Goal: Task Accomplishment & Management: Use online tool/utility

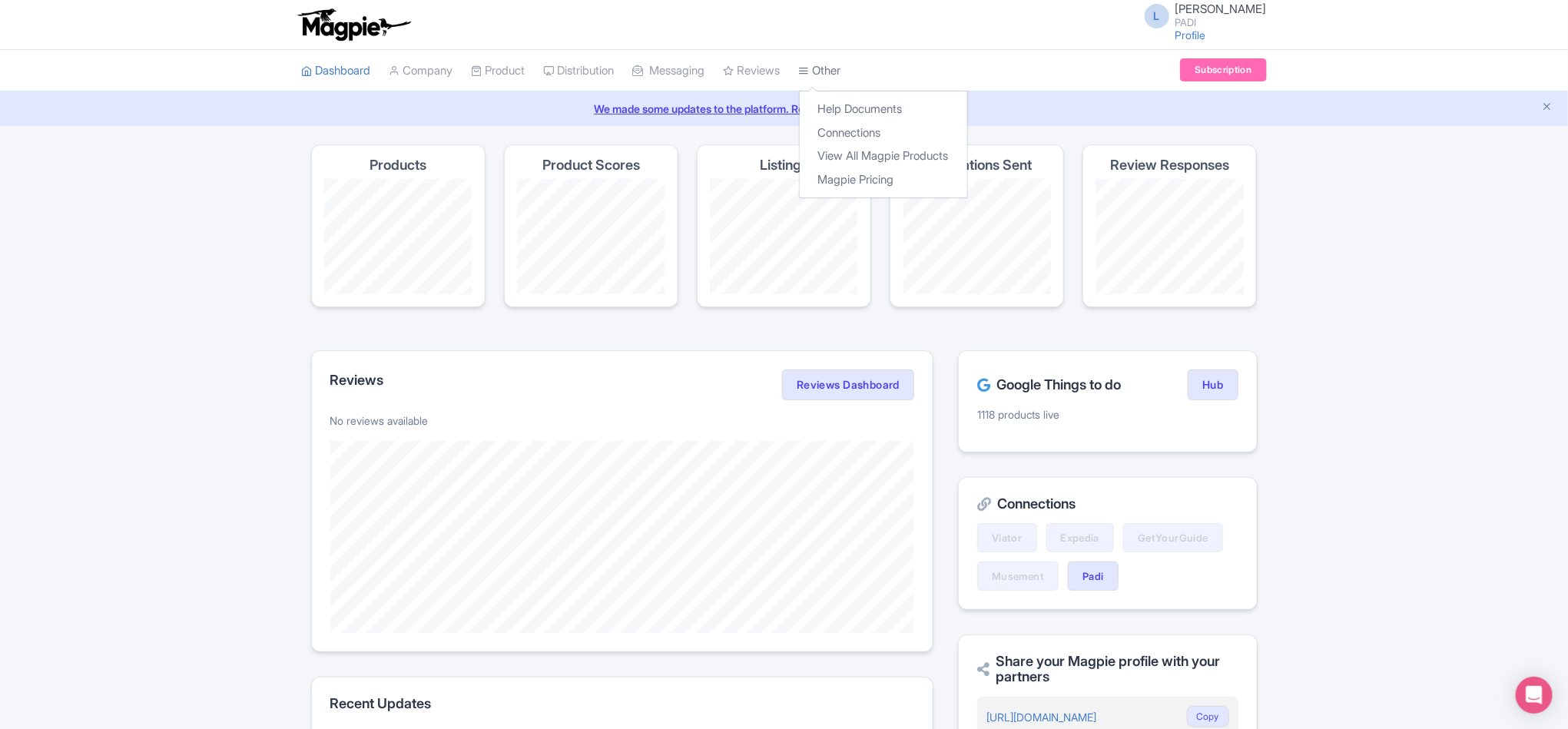
click at [841, 69] on link "Other" at bounding box center [819, 70] width 42 height 42
click at [844, 131] on link "Connections" at bounding box center [883, 133] width 167 height 23
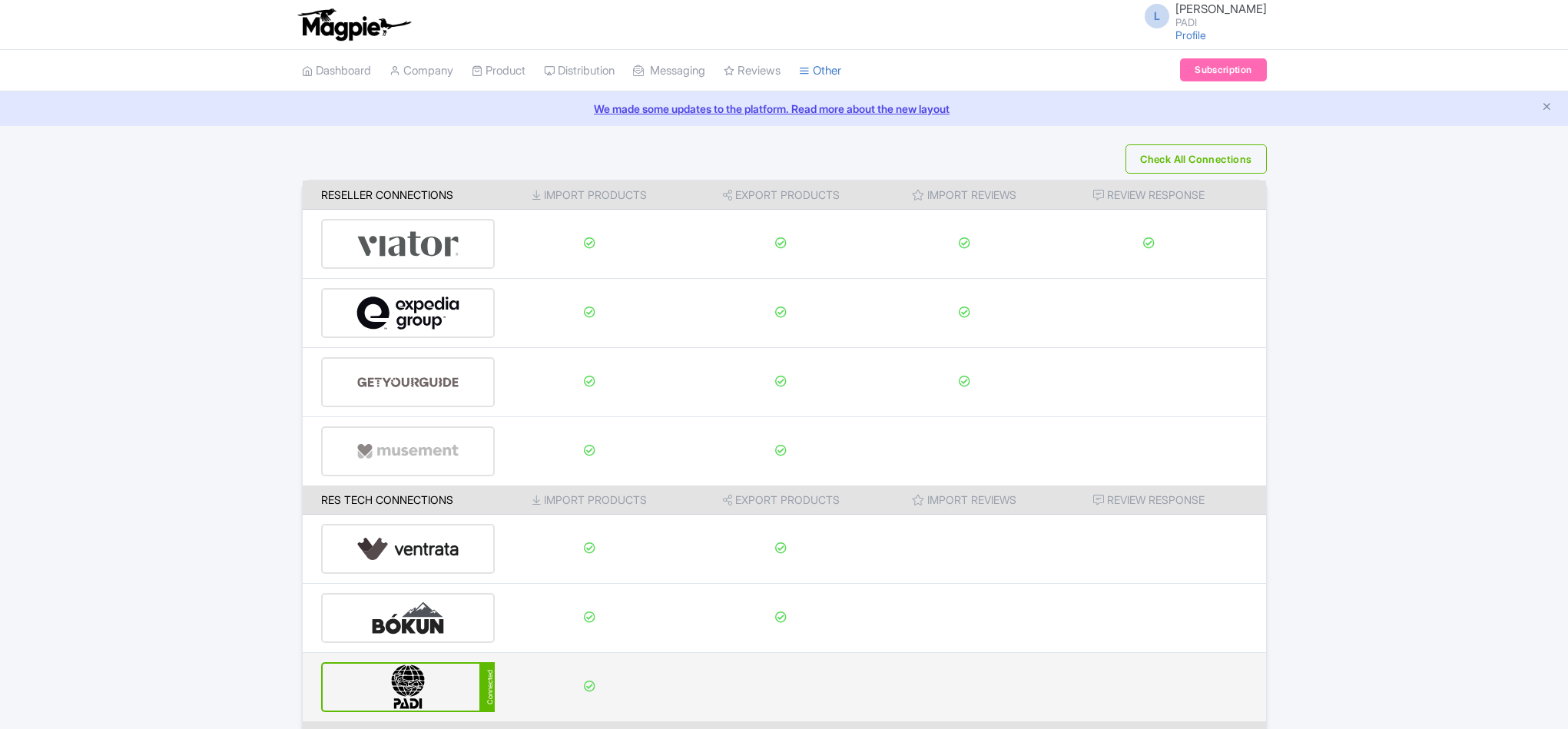
scroll to position [161, 0]
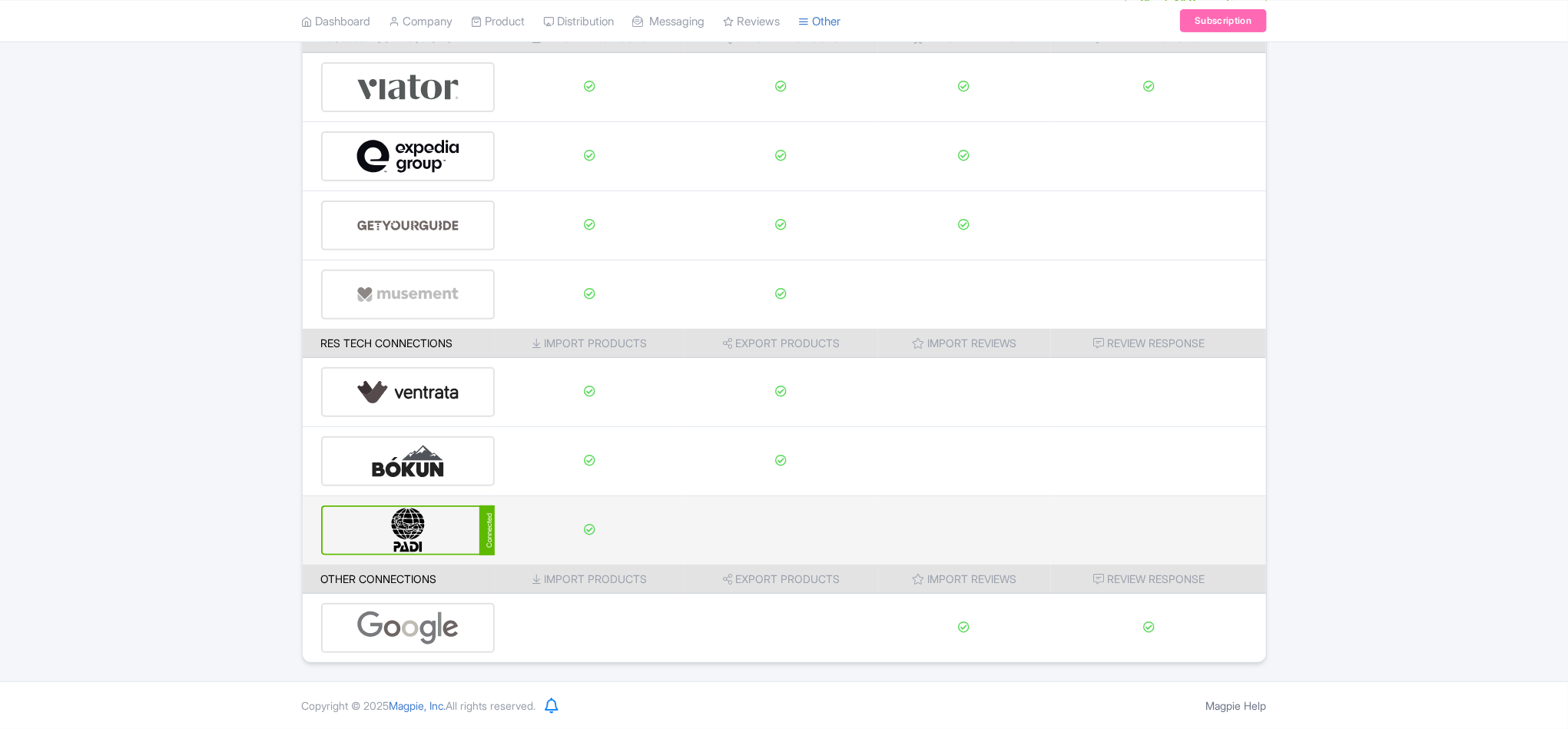
click at [402, 539] on img at bounding box center [409, 531] width 104 height 47
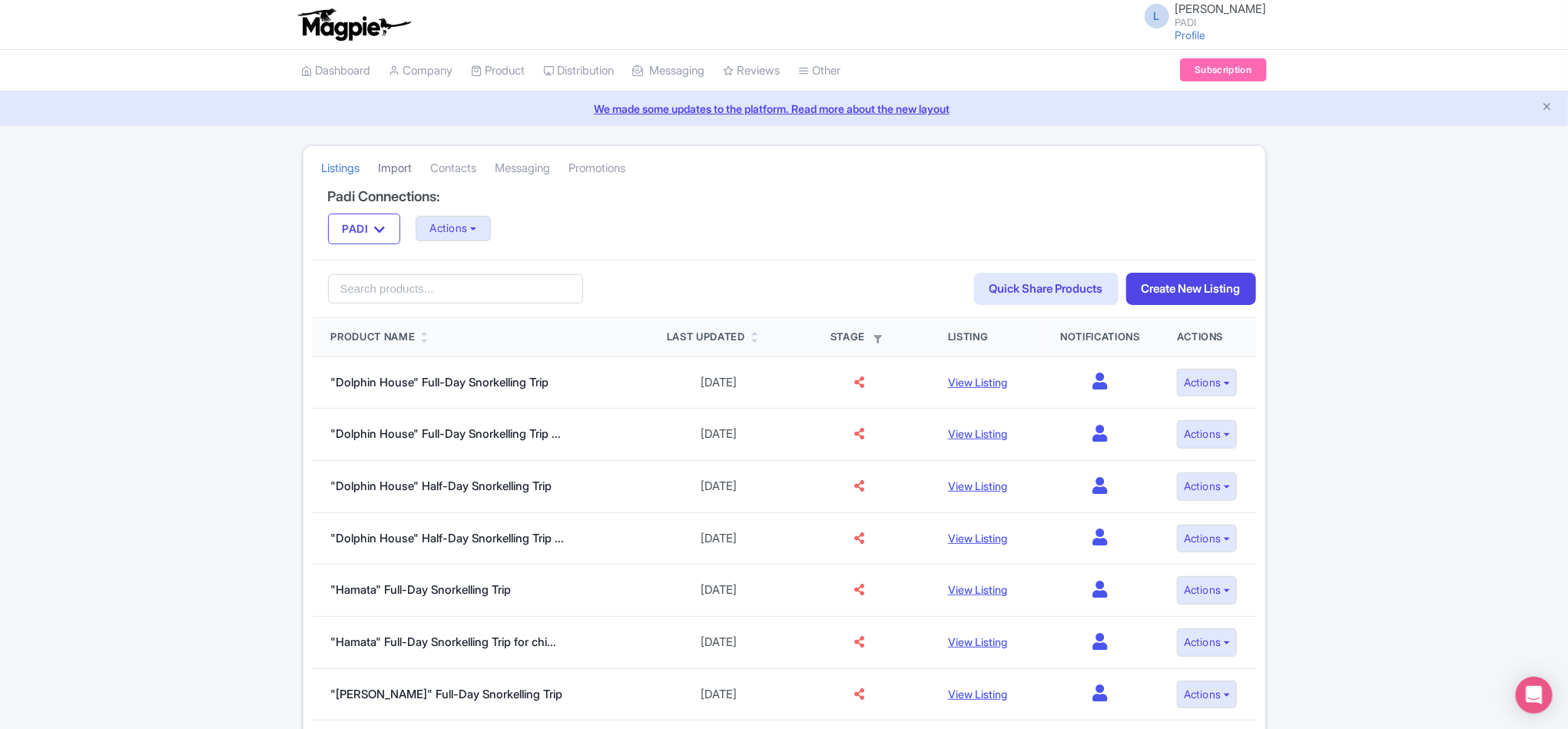
click at [401, 171] on link "Import" at bounding box center [395, 168] width 34 height 42
